Goal: Check status

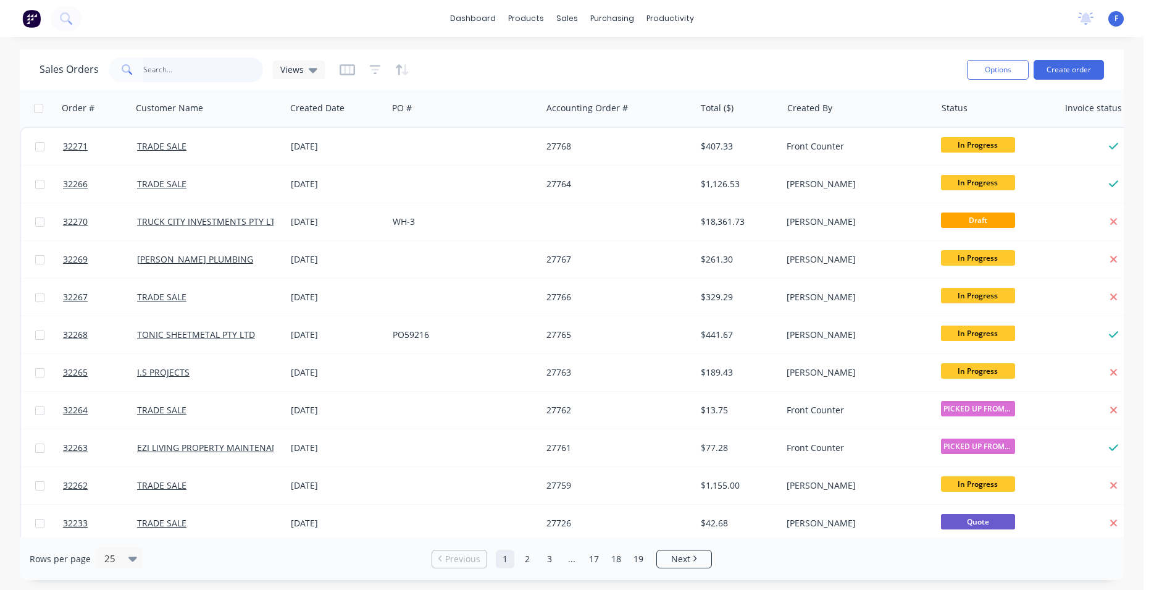
click at [224, 72] on input "text" at bounding box center [203, 69] width 120 height 25
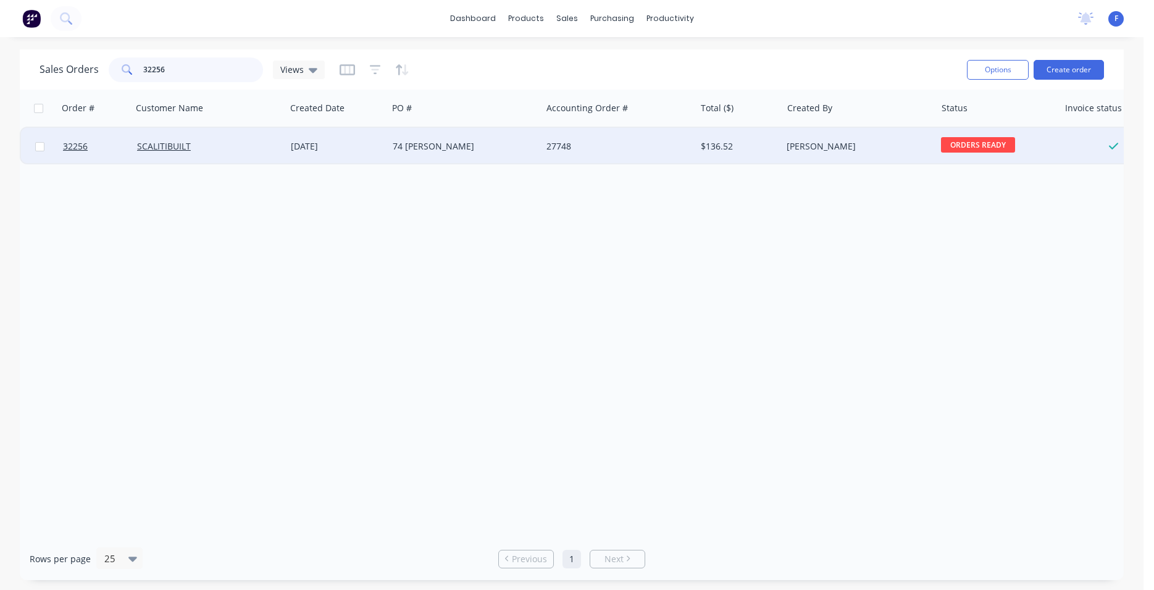
type input "32256"
click at [498, 149] on div "74 [PERSON_NAME]" at bounding box center [461, 146] width 137 height 12
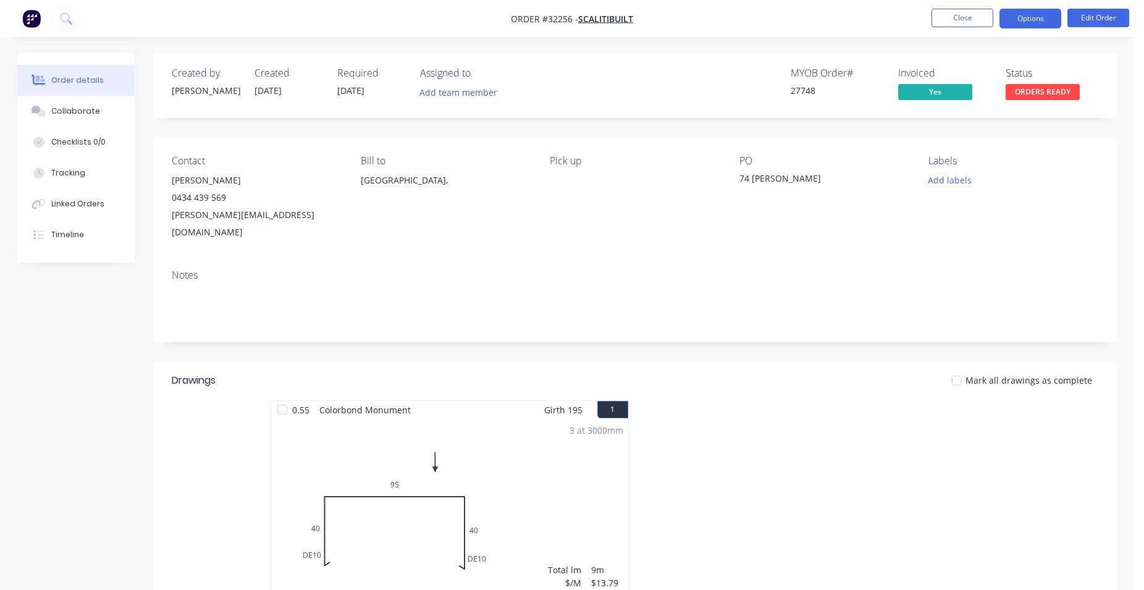
click at [1016, 15] on button "Options" at bounding box center [1030, 19] width 62 height 20
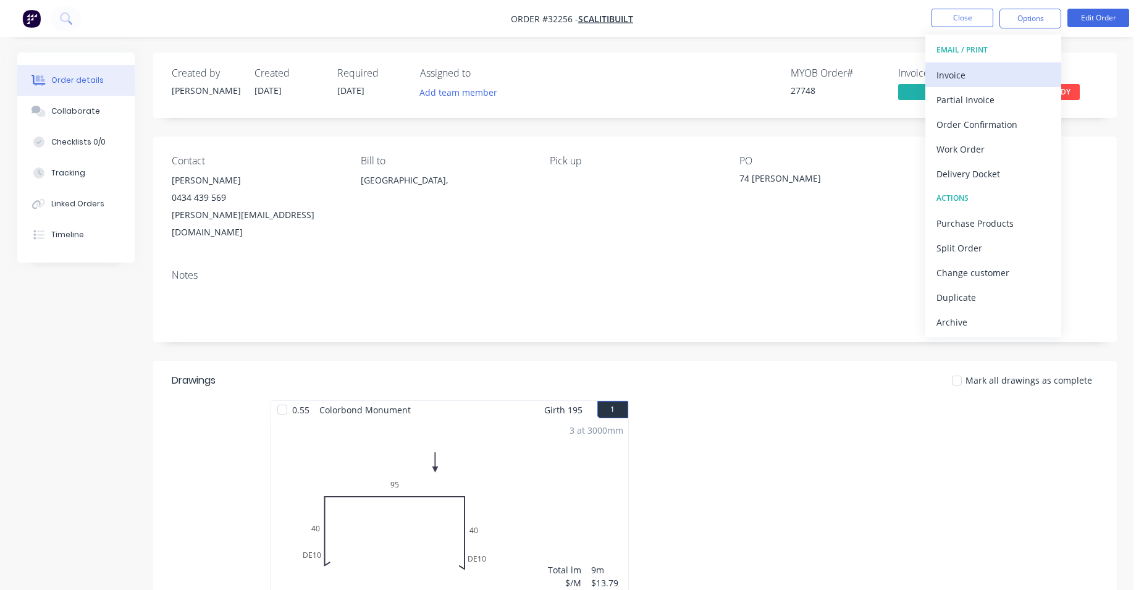
click at [975, 78] on div "Invoice" at bounding box center [993, 75] width 114 height 18
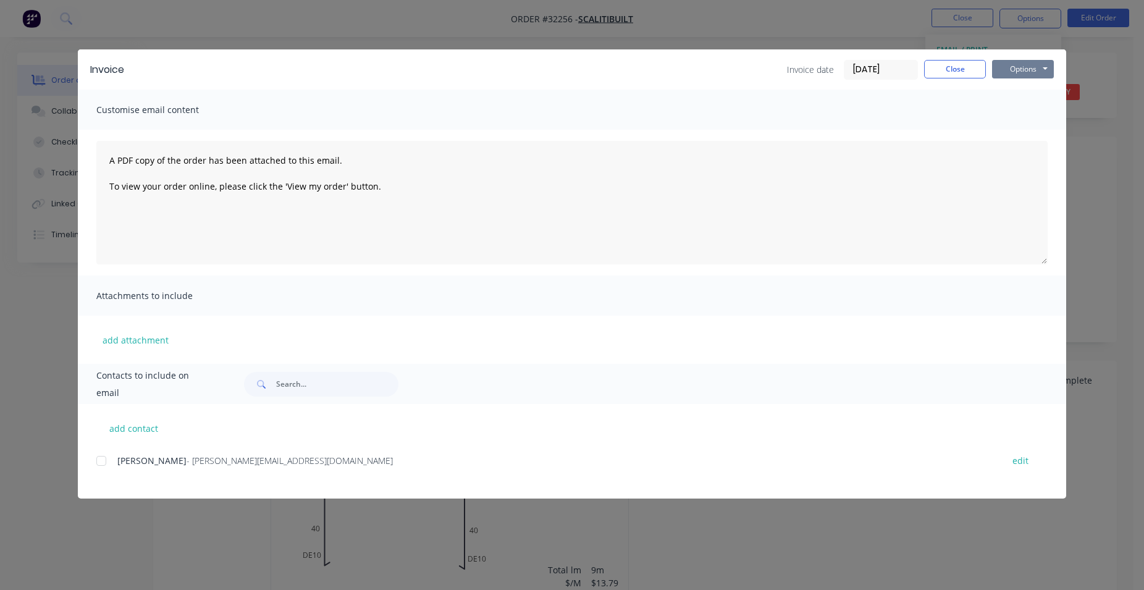
click at [1020, 67] on button "Options" at bounding box center [1023, 69] width 62 height 19
click at [1013, 115] on button "Print" at bounding box center [1031, 111] width 79 height 20
click at [961, 72] on button "Close" at bounding box center [955, 69] width 62 height 19
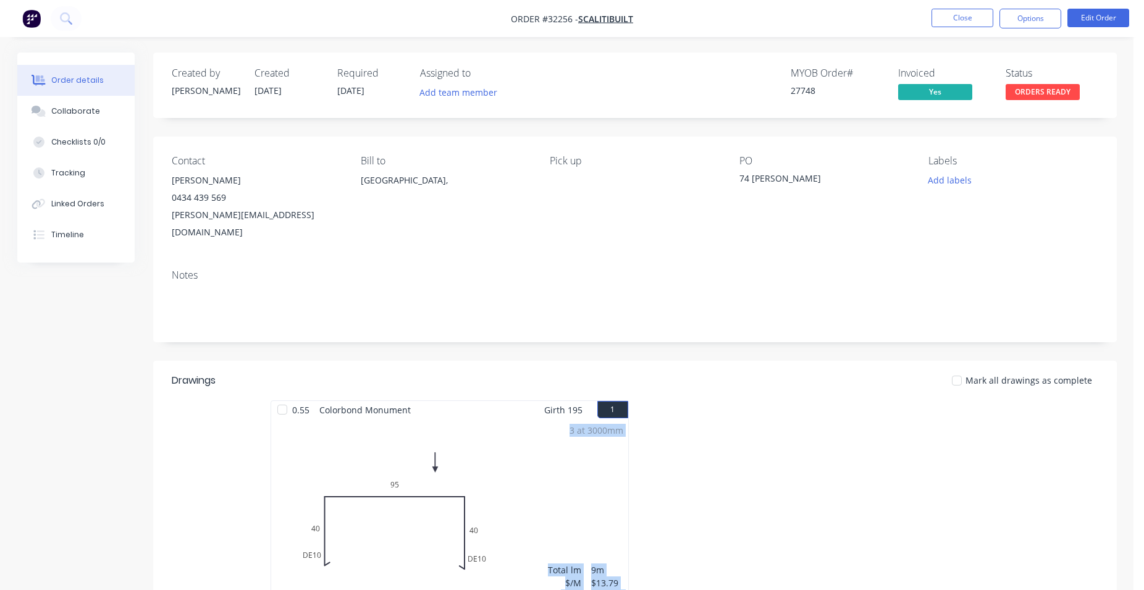
click at [1046, 84] on div "Status ORDERS READY" at bounding box center [1052, 85] width 93 height 36
click at [1046, 90] on span "ORDERS READY" at bounding box center [1043, 91] width 74 height 15
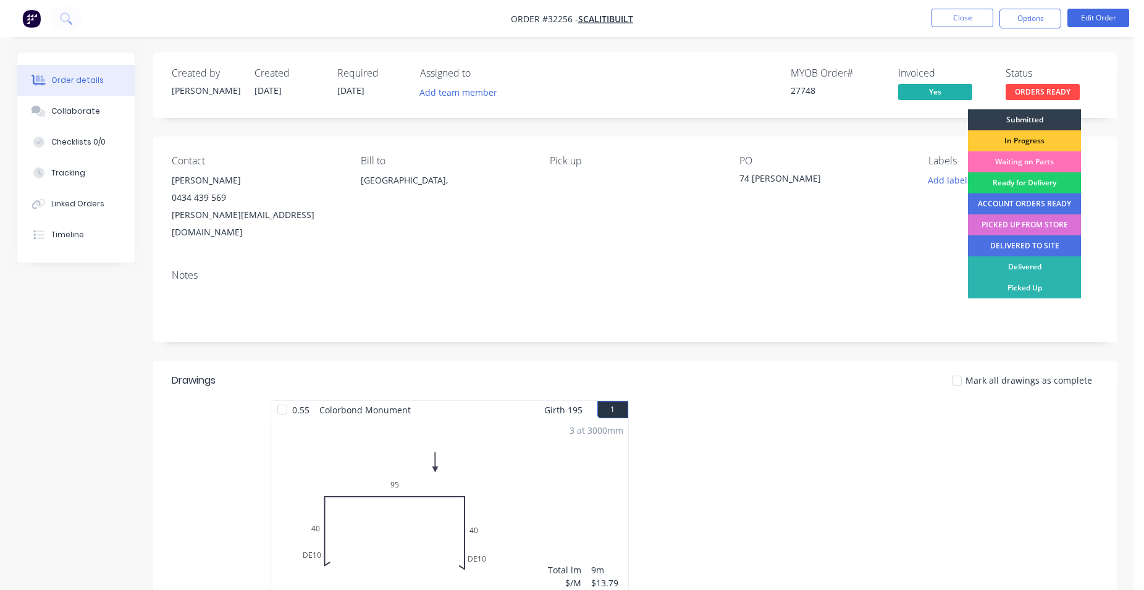
click at [1062, 220] on div "PICKED UP FROM STORE" at bounding box center [1024, 224] width 113 height 21
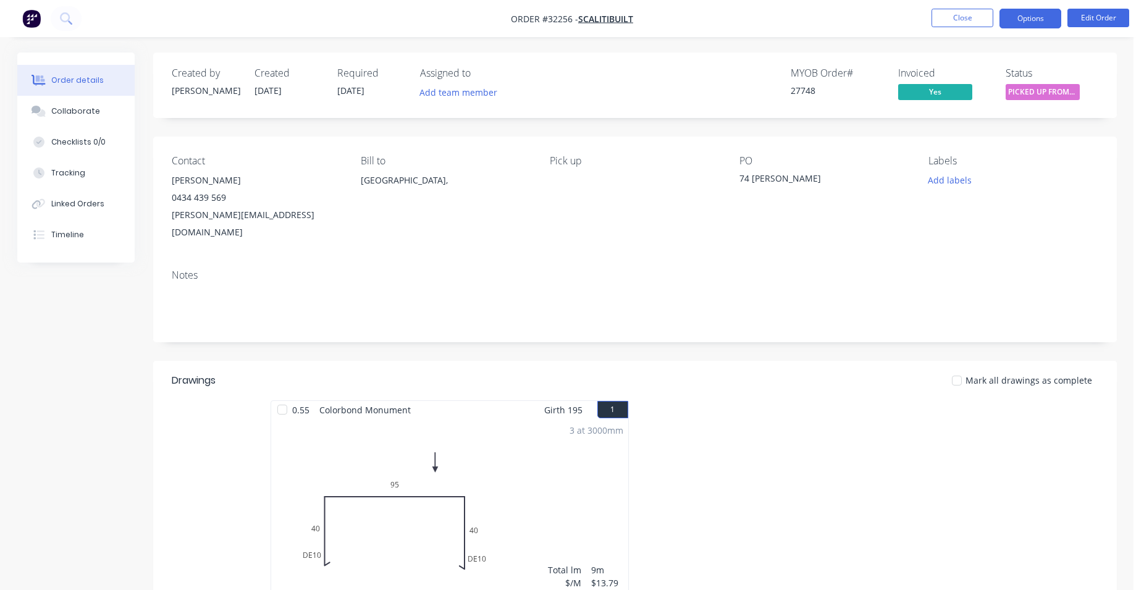
click at [1023, 22] on button "Options" at bounding box center [1030, 19] width 62 height 20
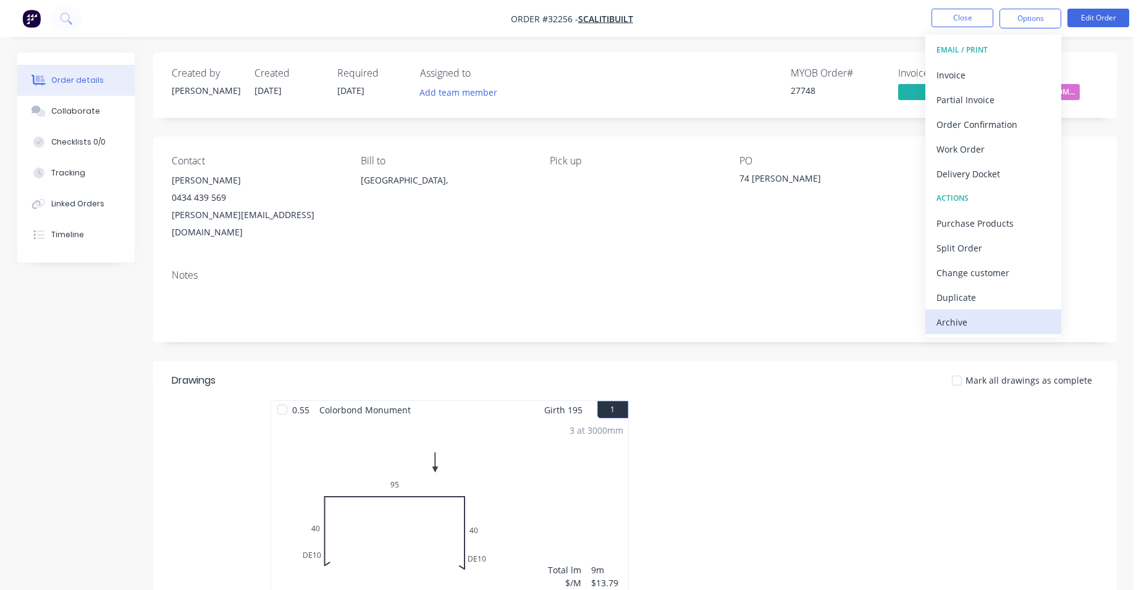
click at [959, 319] on div "Archive" at bounding box center [993, 322] width 114 height 18
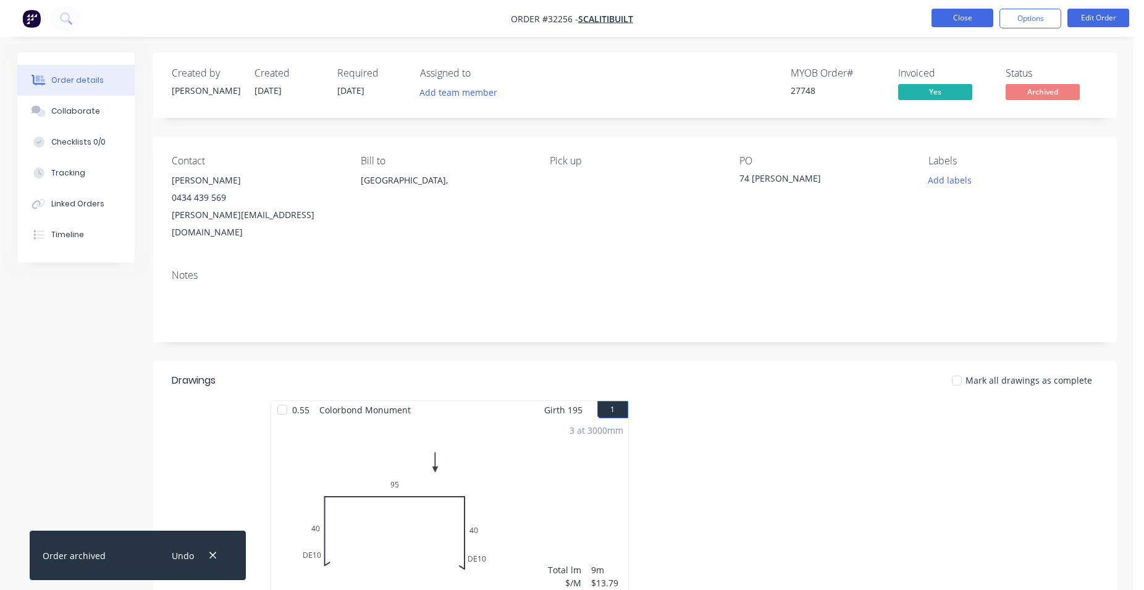
click at [956, 15] on button "Close" at bounding box center [962, 18] width 62 height 19
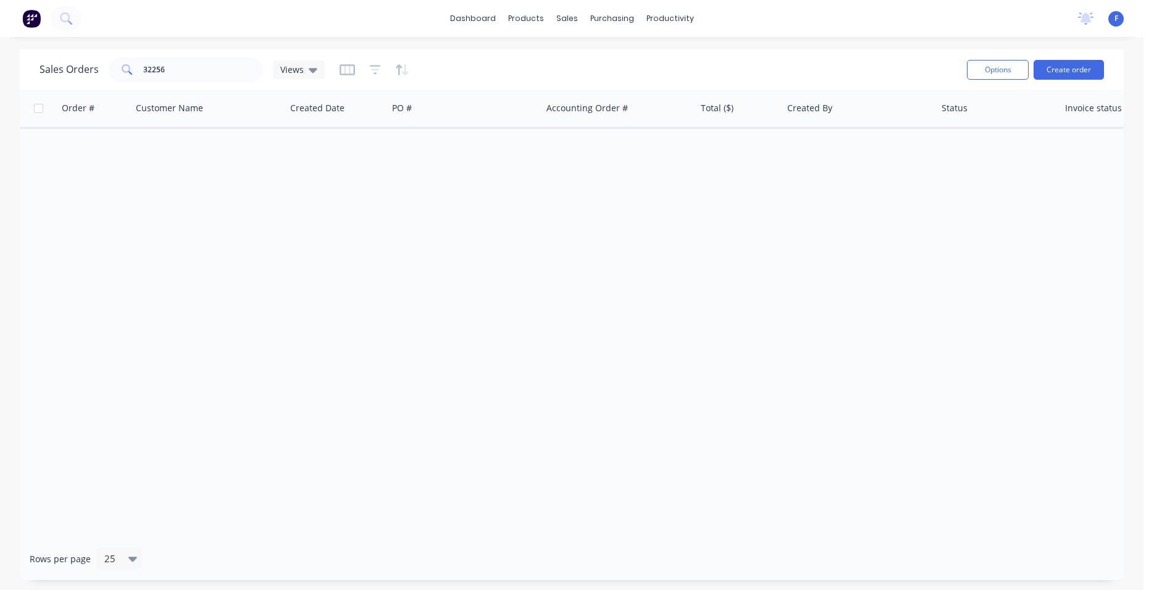
click at [35, 15] on img at bounding box center [31, 18] width 19 height 19
